Goal: Information Seeking & Learning: Find specific page/section

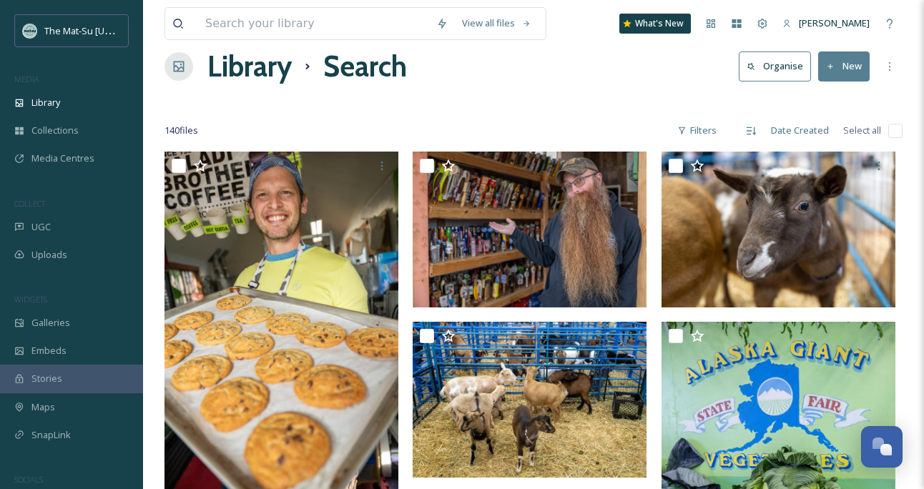
scroll to position [26, 0]
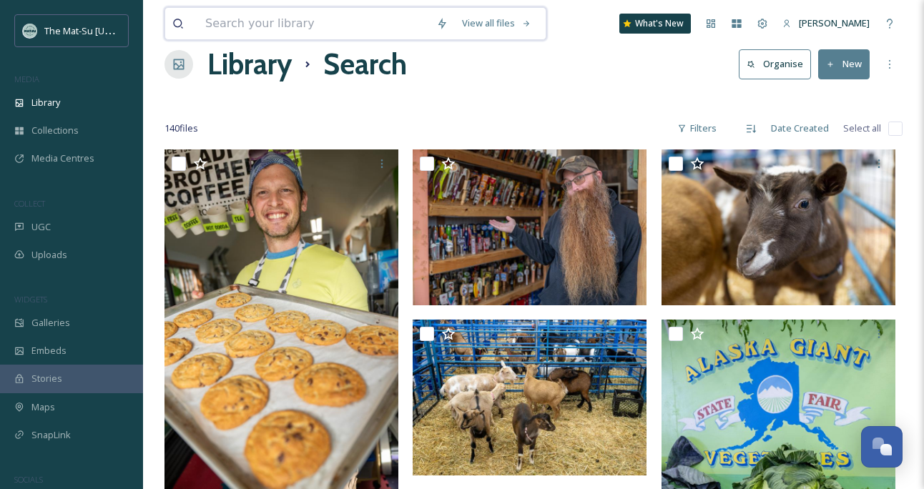
click at [342, 32] on input at bounding box center [313, 23] width 231 height 31
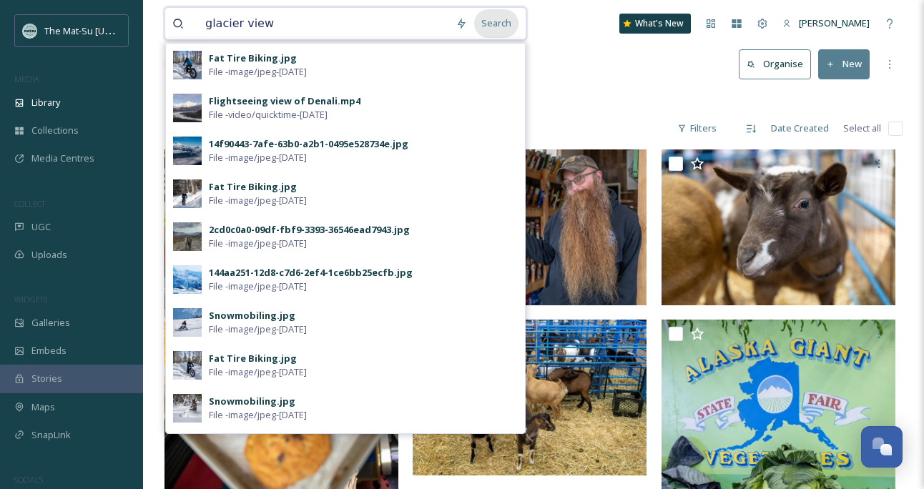
type input "glacier view"
click at [504, 29] on div "Search" at bounding box center [496, 23] width 44 height 28
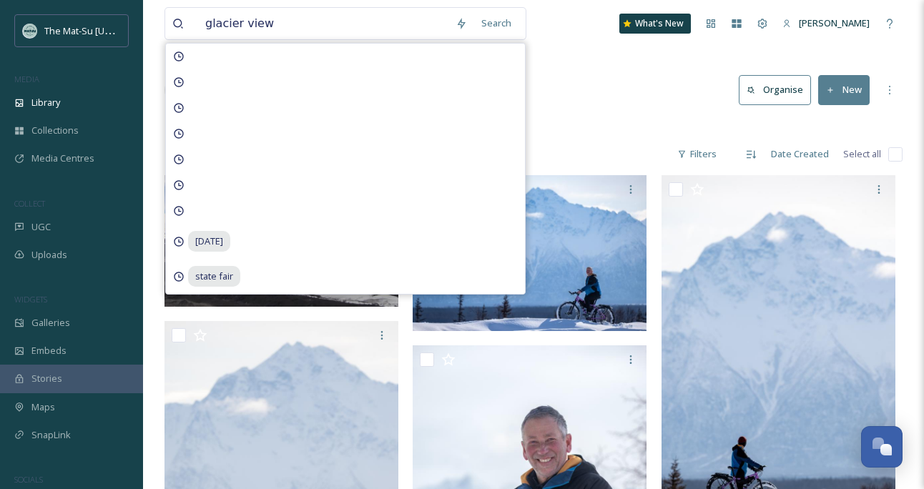
click at [617, 93] on div "Library Search Organise New" at bounding box center [534, 90] width 738 height 43
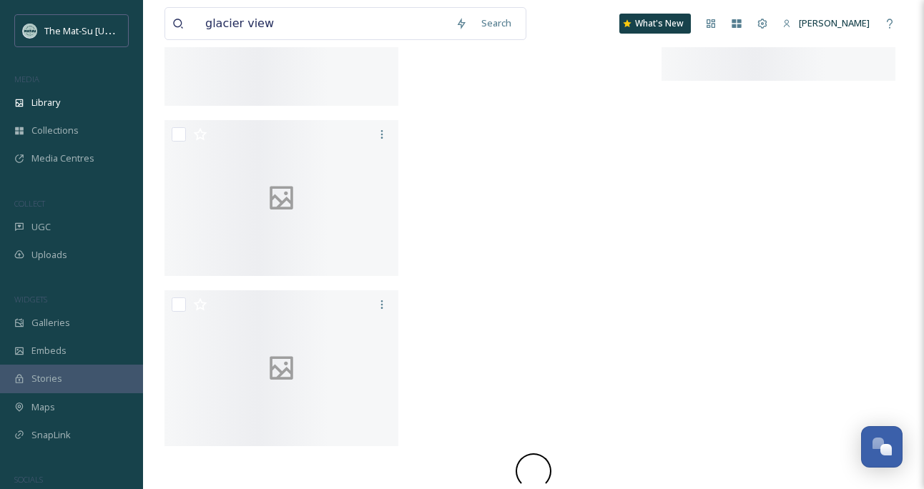
scroll to position [4656, 0]
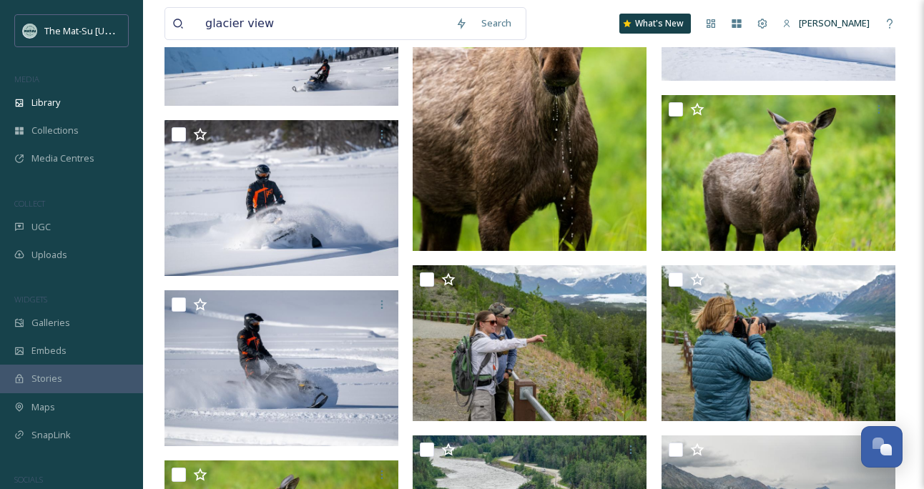
click at [626, 232] on img at bounding box center [530, 76] width 234 height 351
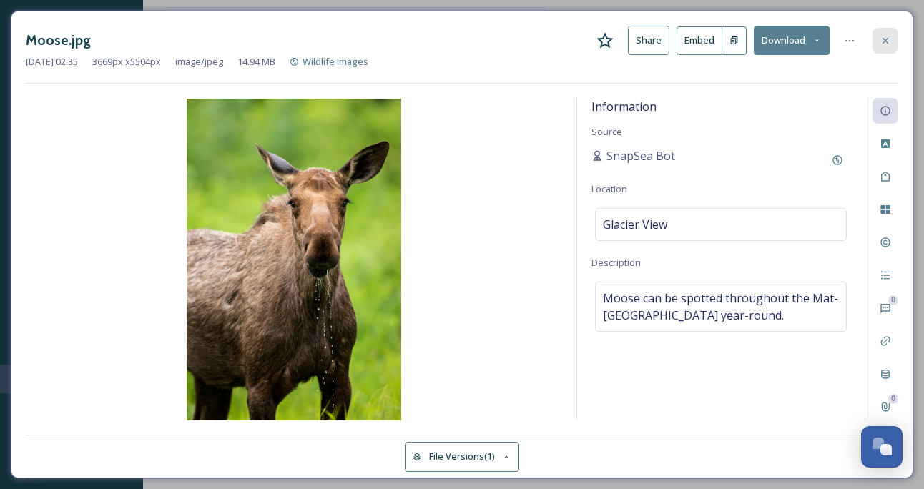
click at [887, 39] on icon at bounding box center [886, 40] width 6 height 6
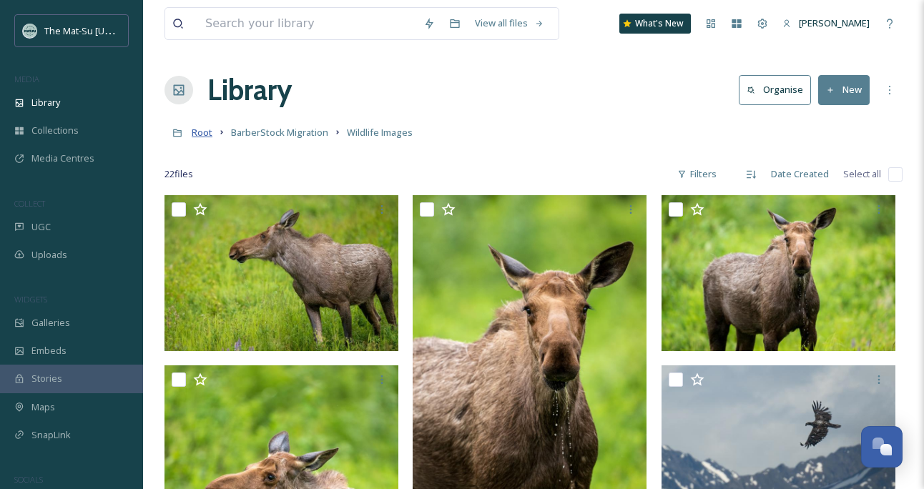
click at [202, 136] on span "Root" at bounding box center [202, 132] width 21 height 13
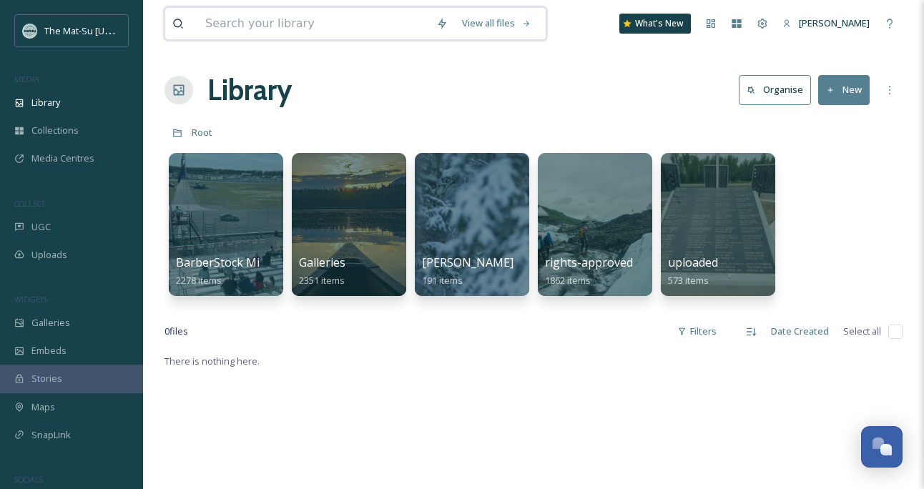
click at [381, 22] on input at bounding box center [313, 23] width 231 height 31
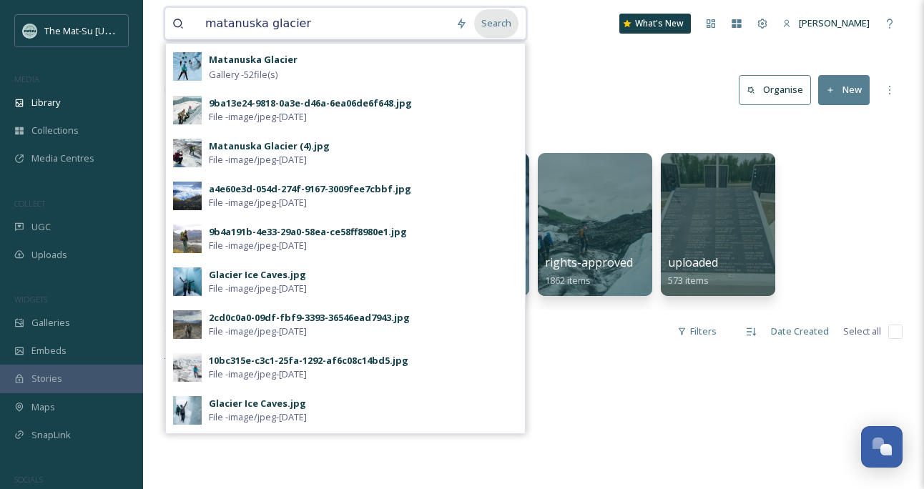
type input "matanuska glacier"
click at [510, 27] on div "Search" at bounding box center [496, 23] width 44 height 28
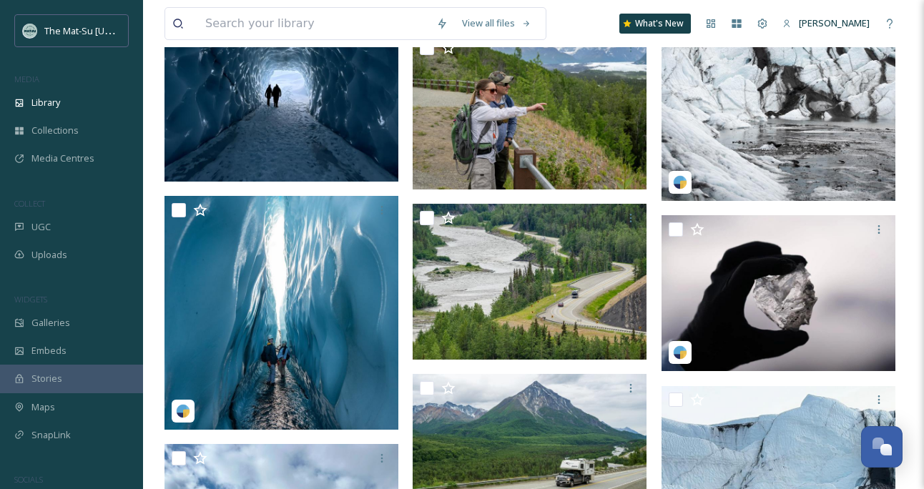
scroll to position [6708, 0]
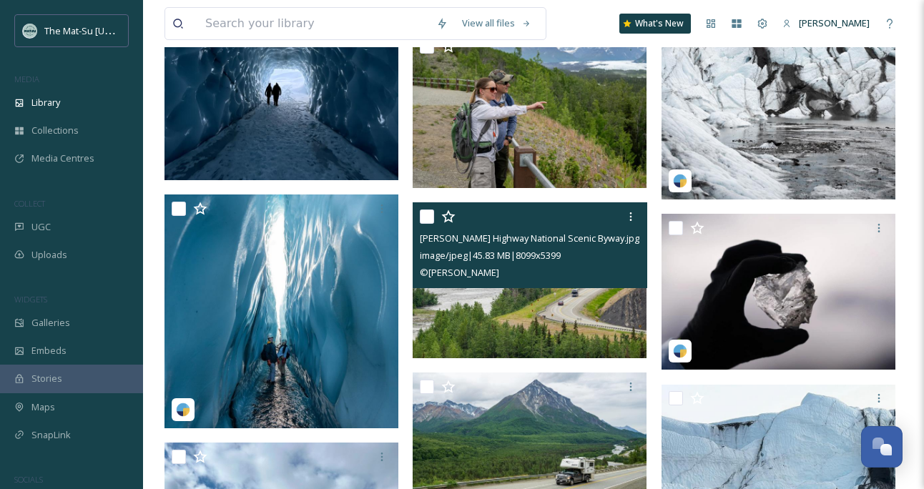
click at [429, 217] on input "checkbox" at bounding box center [427, 217] width 14 height 14
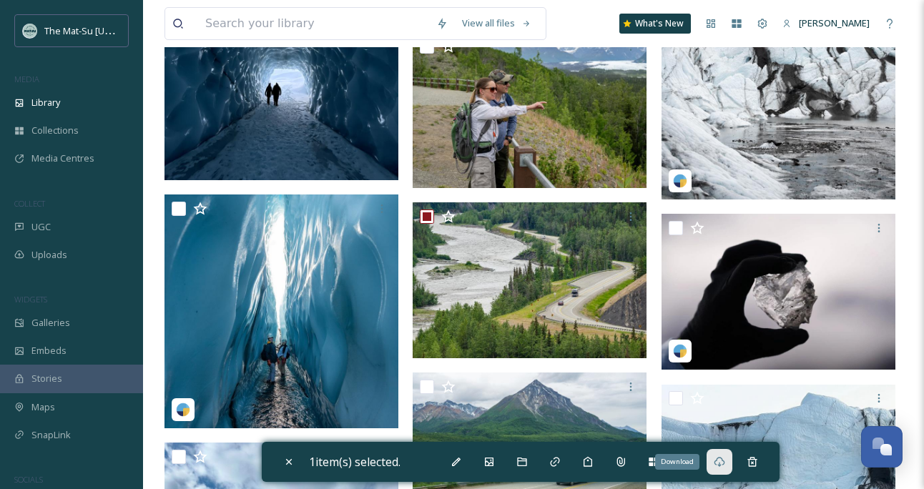
click at [726, 463] on icon at bounding box center [719, 461] width 11 height 11
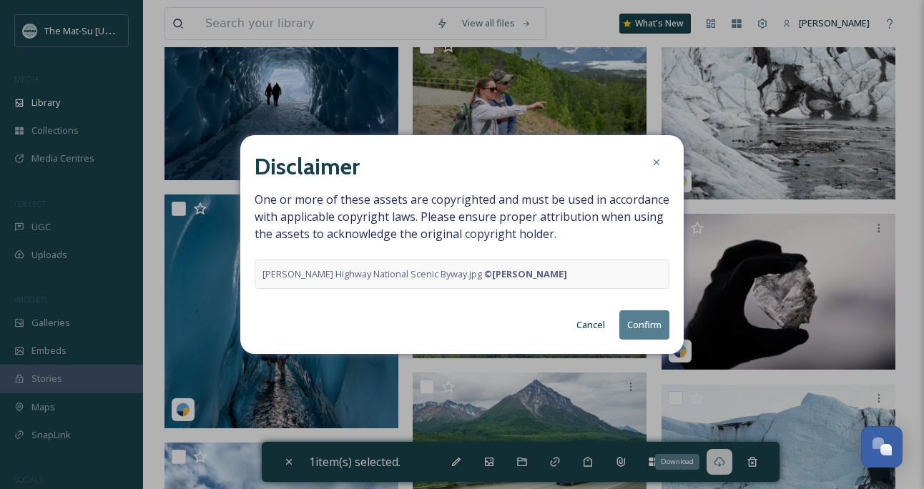
click at [652, 321] on button "Confirm" at bounding box center [645, 325] width 50 height 29
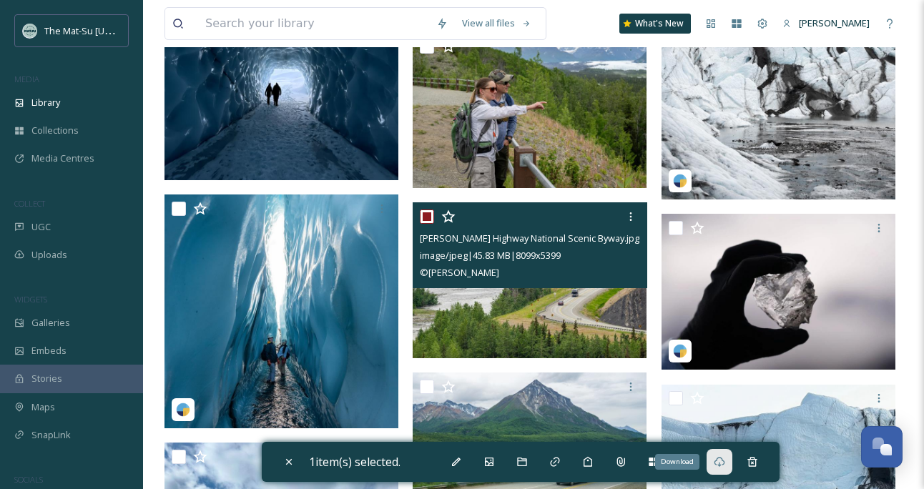
click at [429, 213] on input "checkbox" at bounding box center [427, 217] width 14 height 14
checkbox input "false"
